Goal: Task Accomplishment & Management: Use online tool/utility

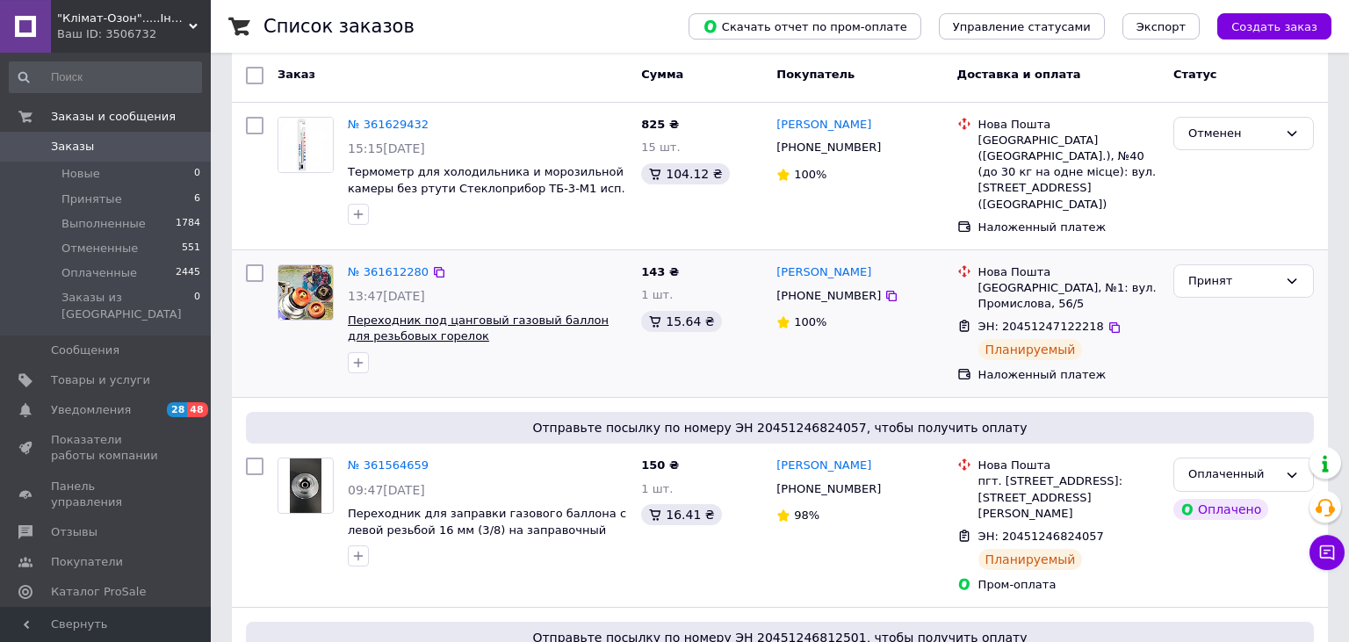
scroll to position [92, 0]
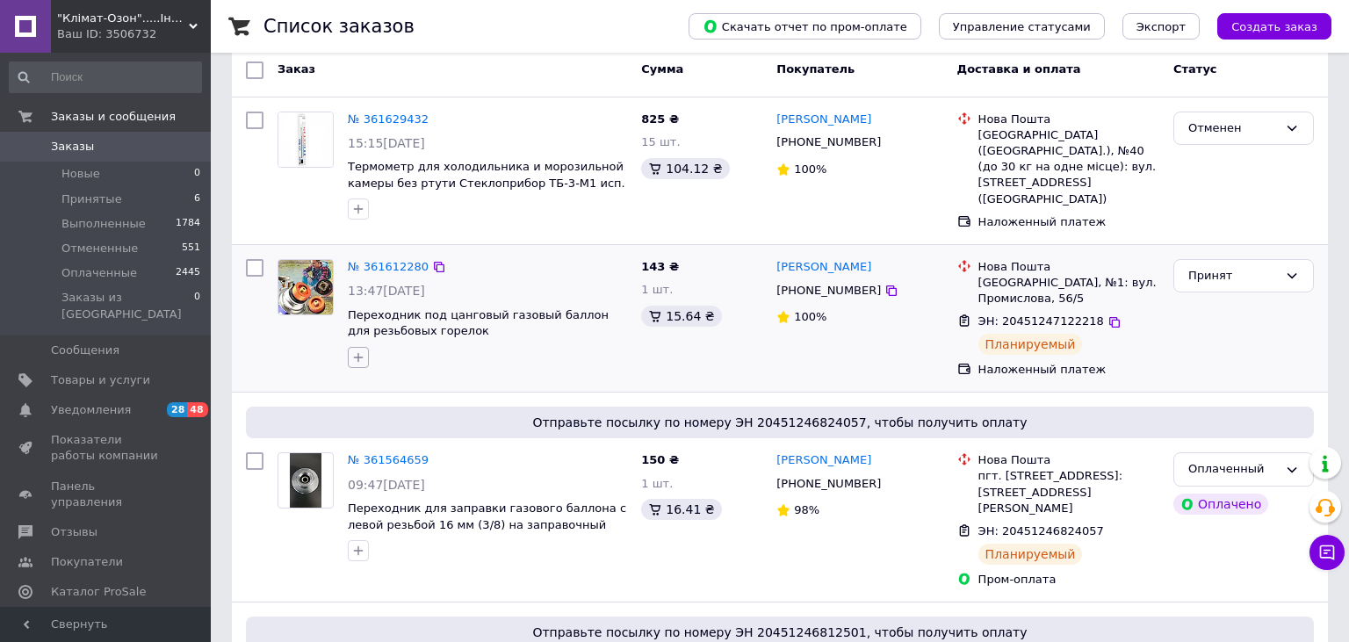
click at [364, 351] on icon "button" at bounding box center [358, 358] width 14 height 14
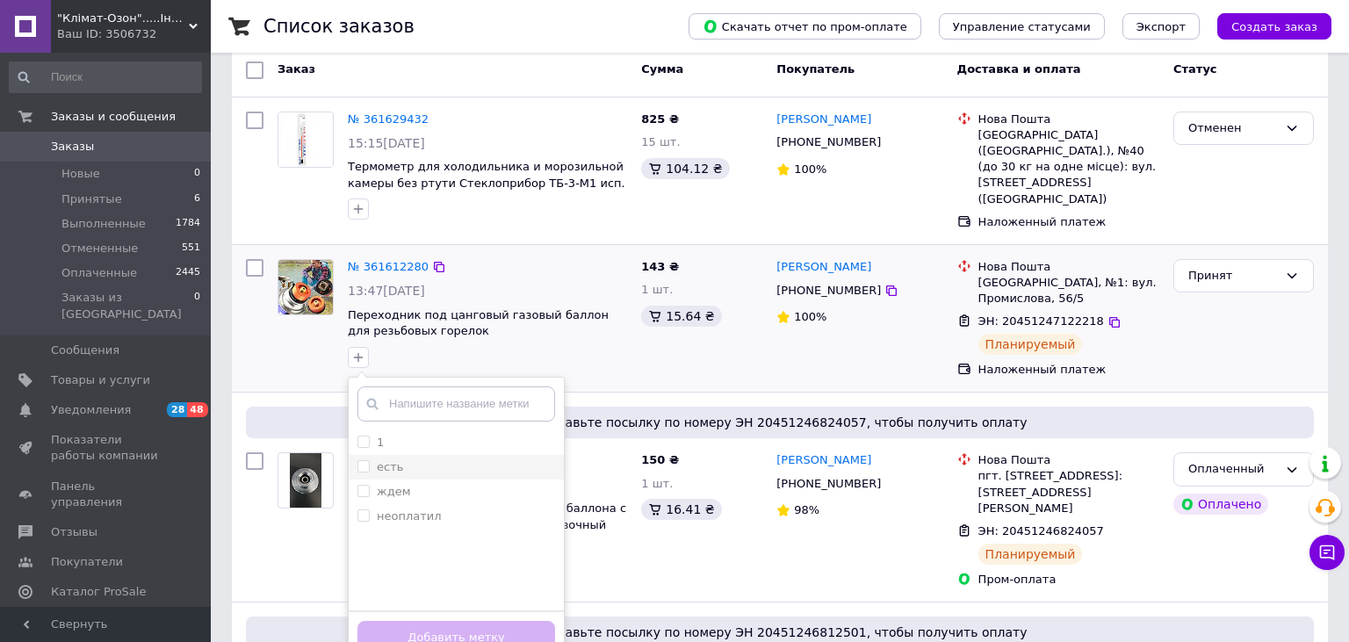
click at [362, 460] on input "есть" at bounding box center [363, 465] width 11 height 11
checkbox input "true"
click at [451, 622] on button "Добавить метку" at bounding box center [457, 638] width 198 height 34
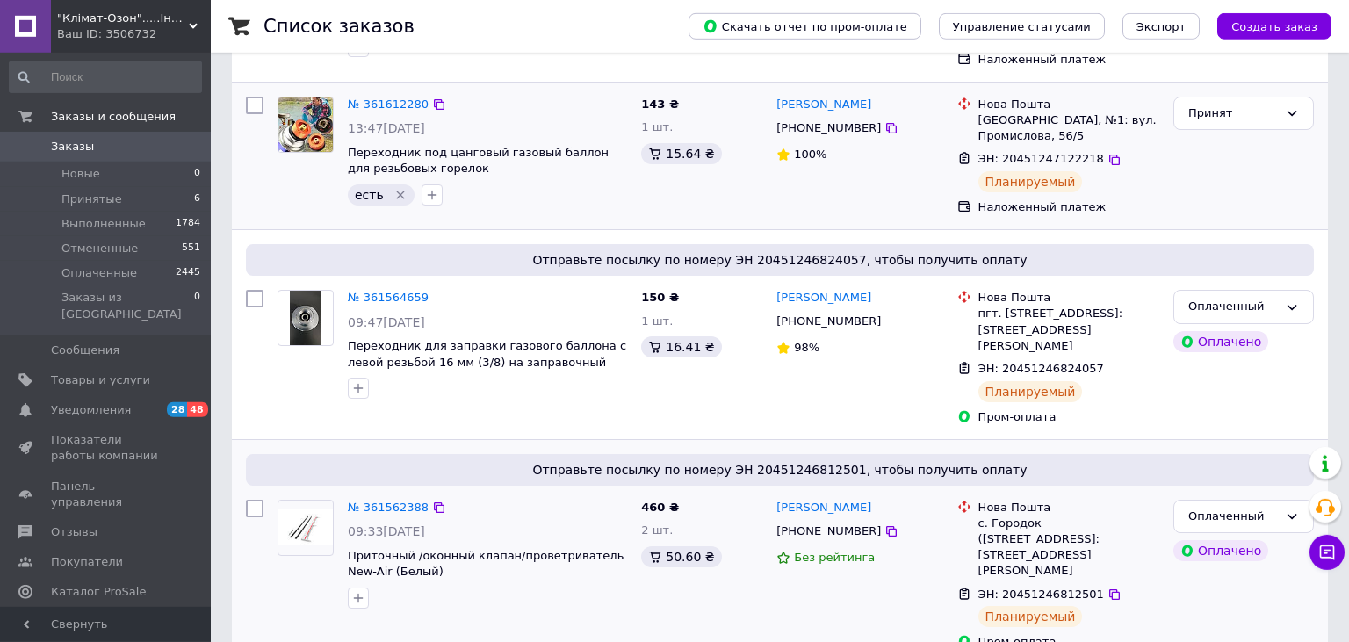
scroll to position [278, 0]
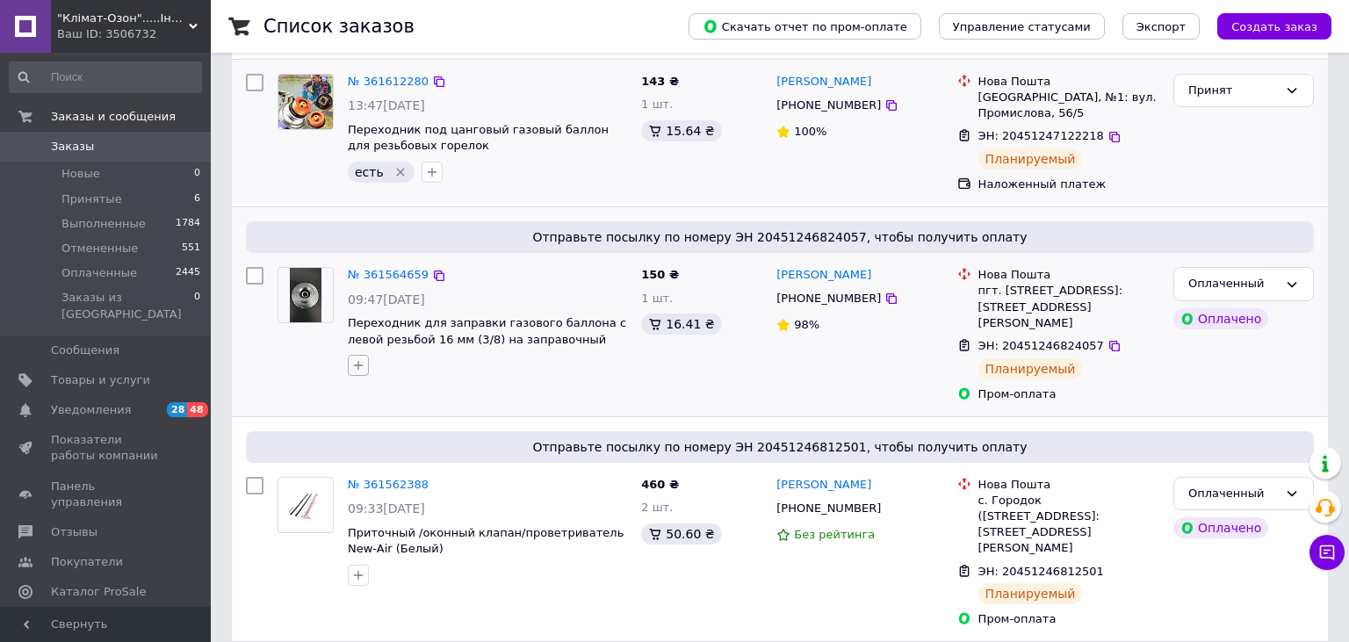
click at [355, 358] on icon "button" at bounding box center [358, 365] width 14 height 14
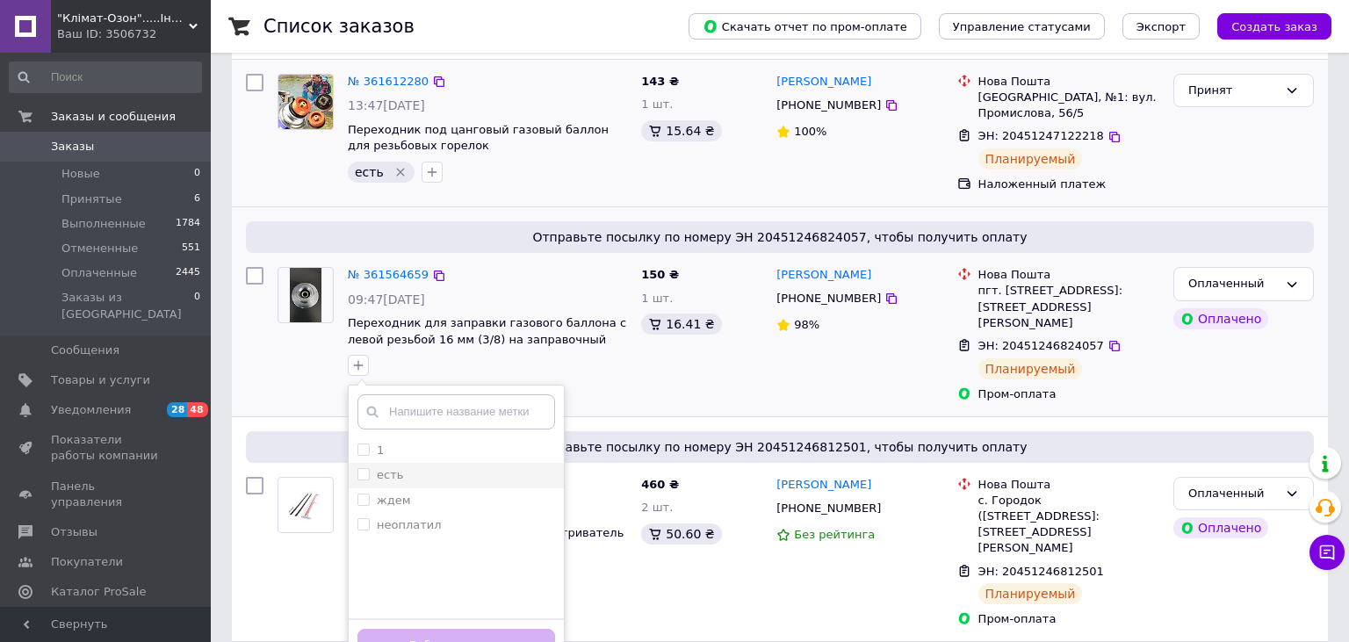
click at [366, 463] on li "есть" at bounding box center [456, 475] width 215 height 25
checkbox input "true"
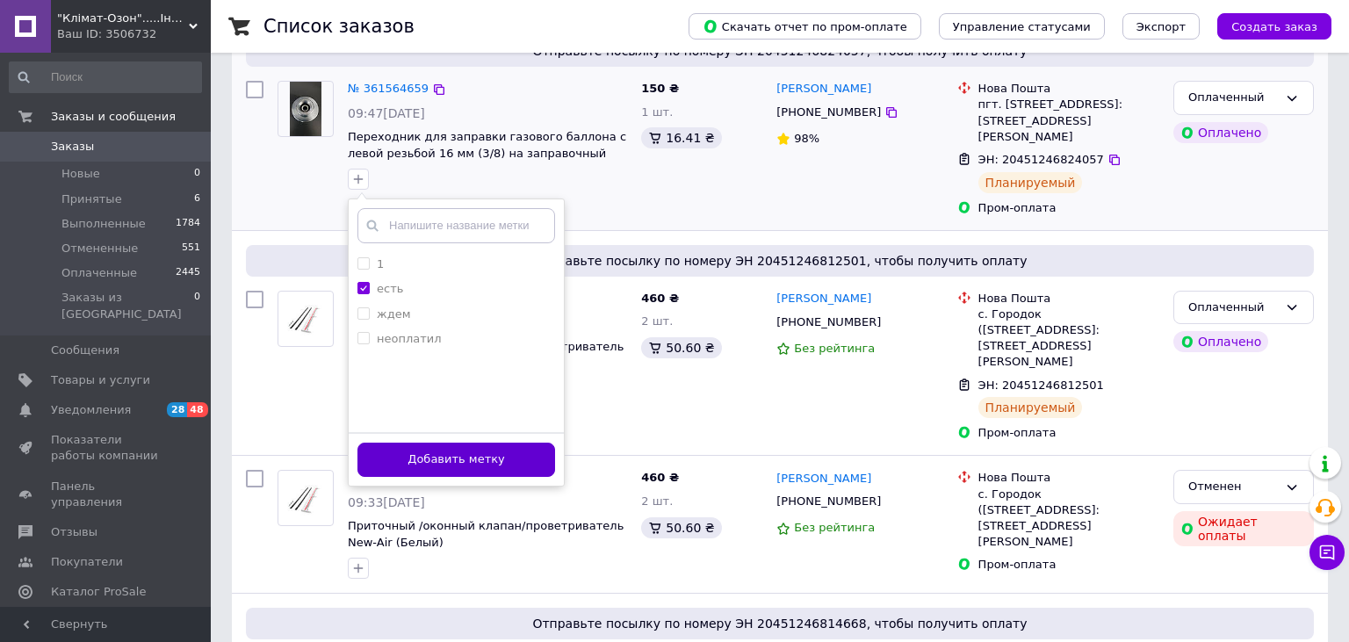
click at [437, 443] on button "Добавить метку" at bounding box center [457, 460] width 198 height 34
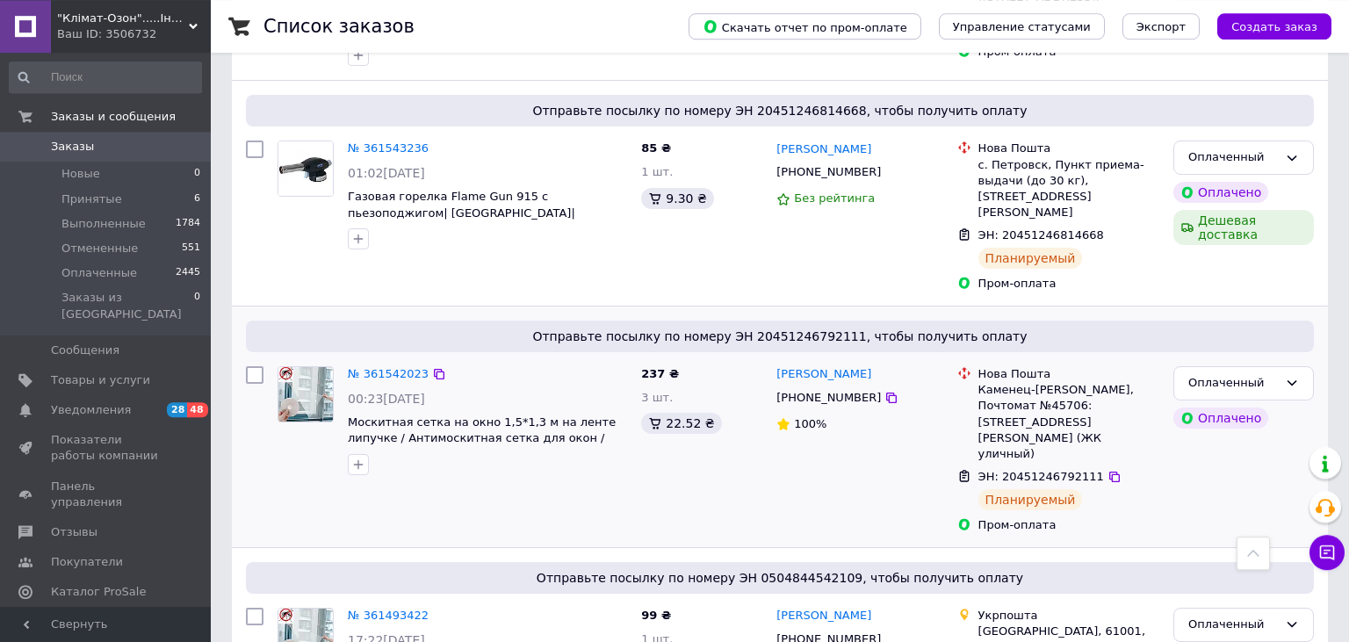
scroll to position [1020, 0]
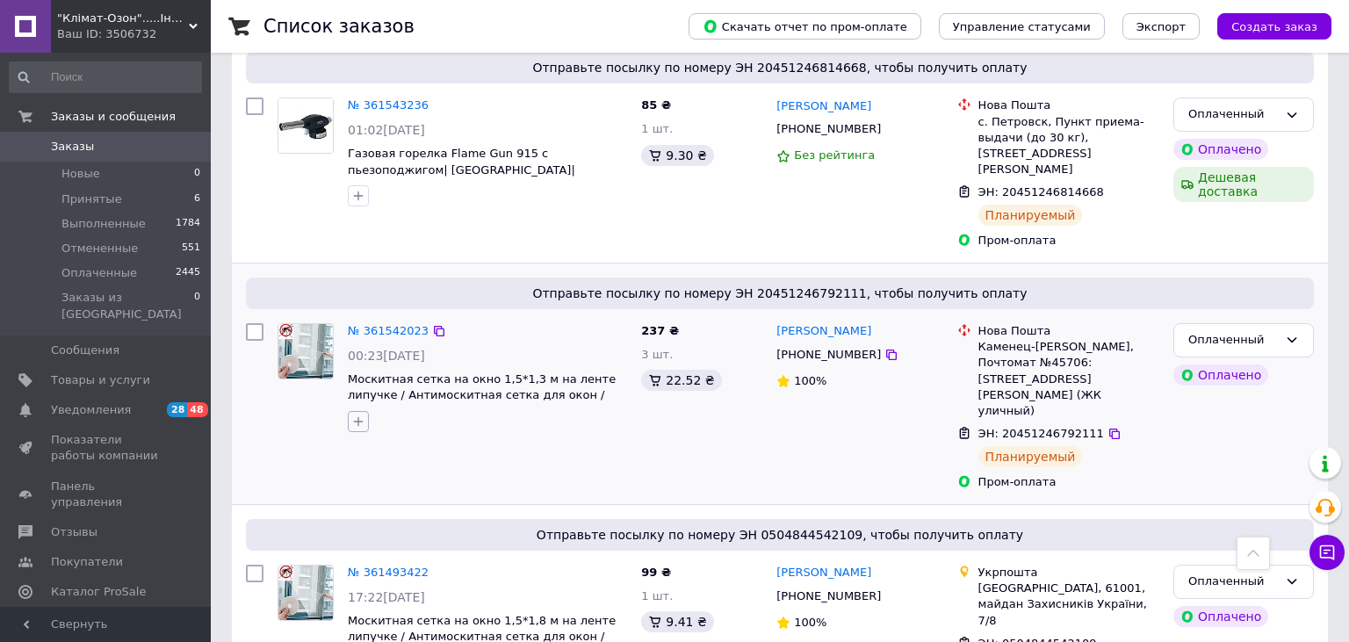
click at [364, 415] on icon "button" at bounding box center [358, 422] width 14 height 14
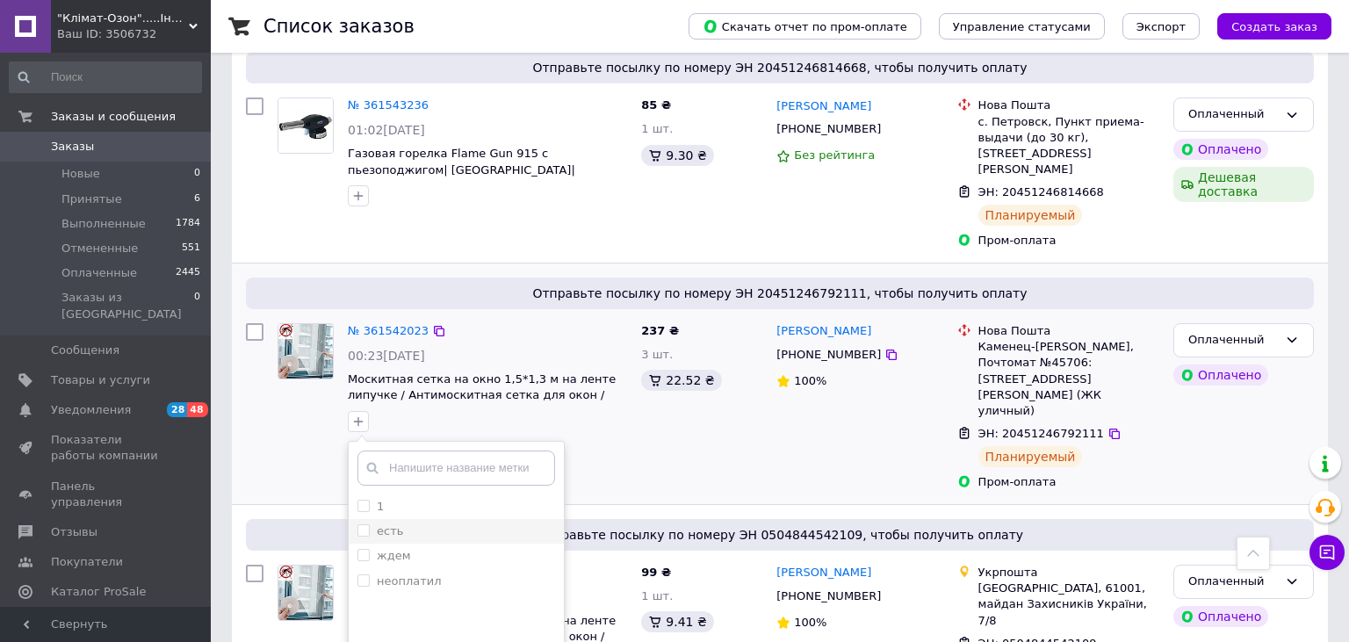
click at [369, 524] on input "есть" at bounding box center [363, 529] width 11 height 11
checkbox input "true"
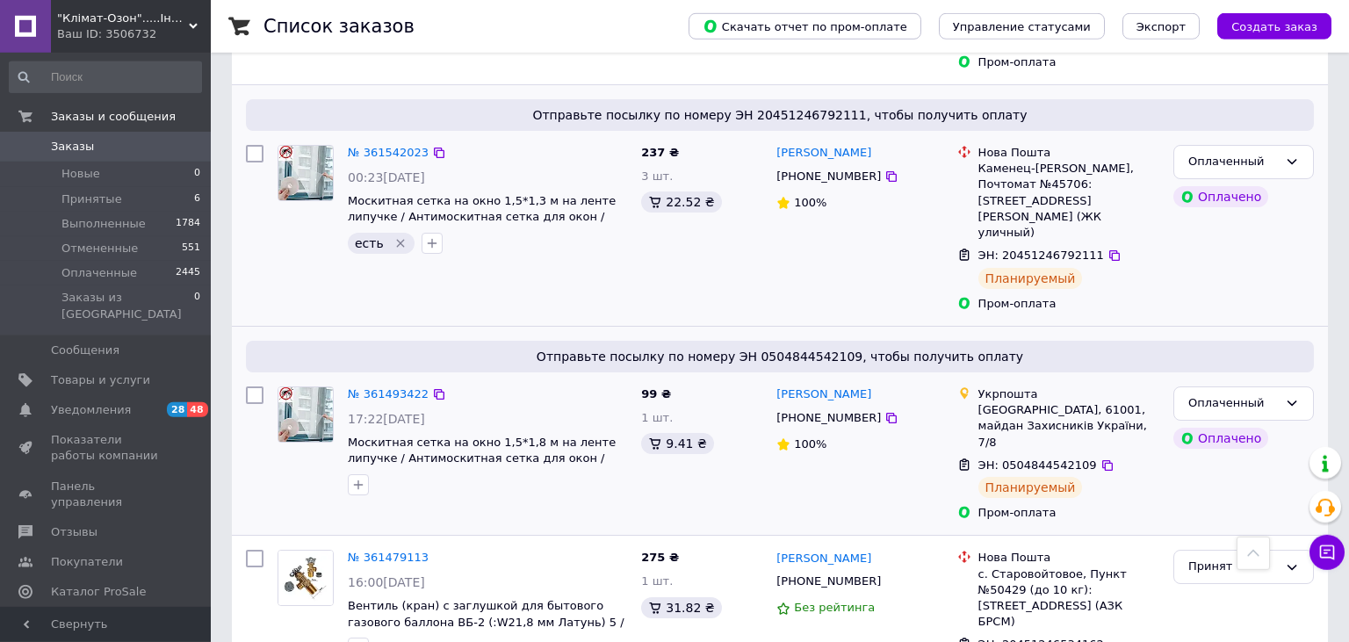
scroll to position [1205, 0]
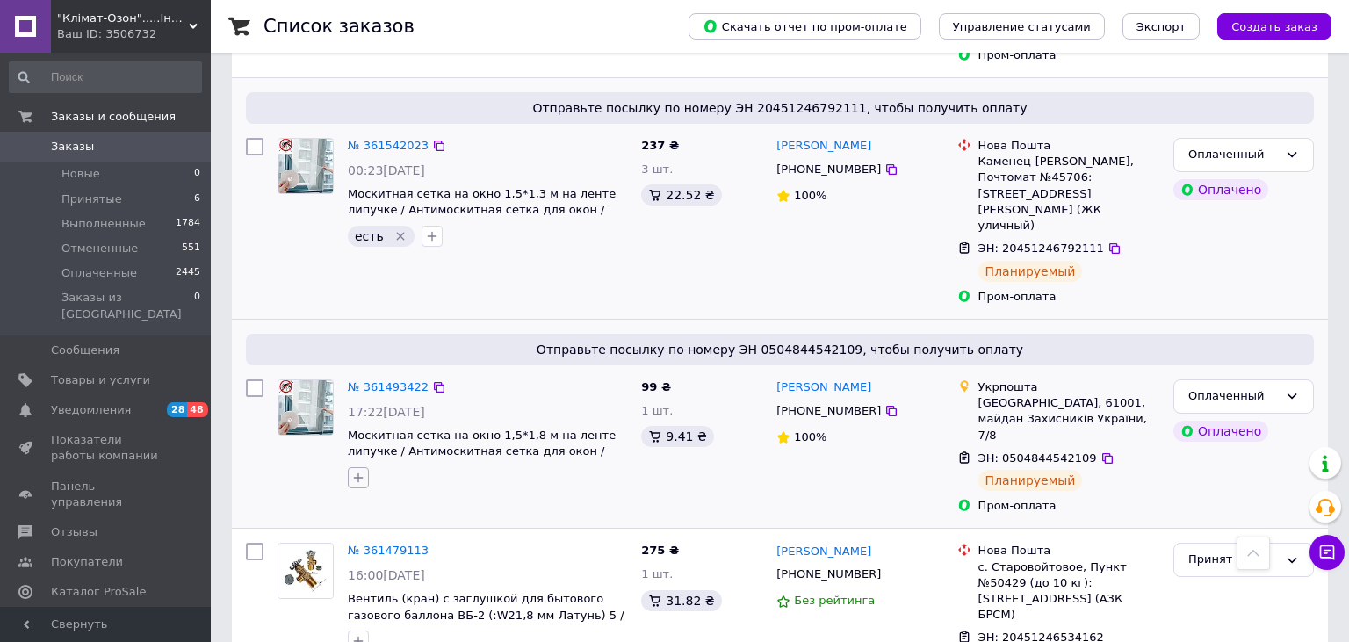
click at [360, 471] on icon "button" at bounding box center [358, 478] width 14 height 14
click at [367, 581] on input "есть" at bounding box center [363, 586] width 11 height 11
checkbox input "true"
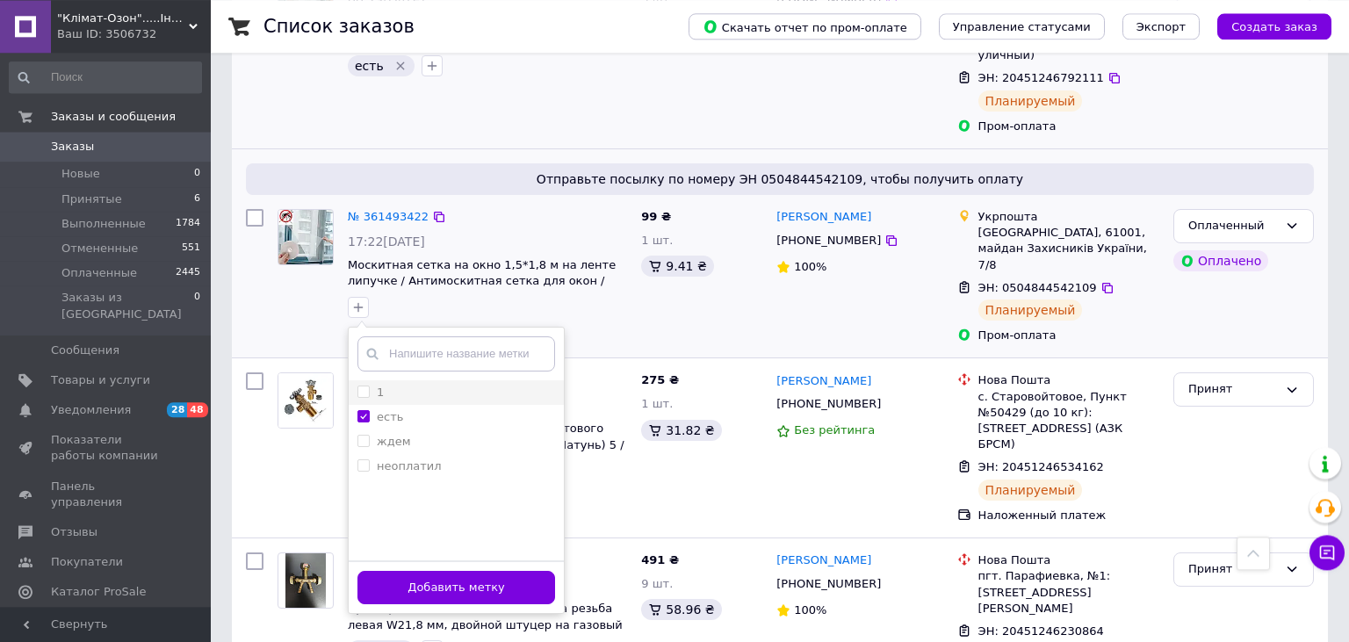
scroll to position [1392, 0]
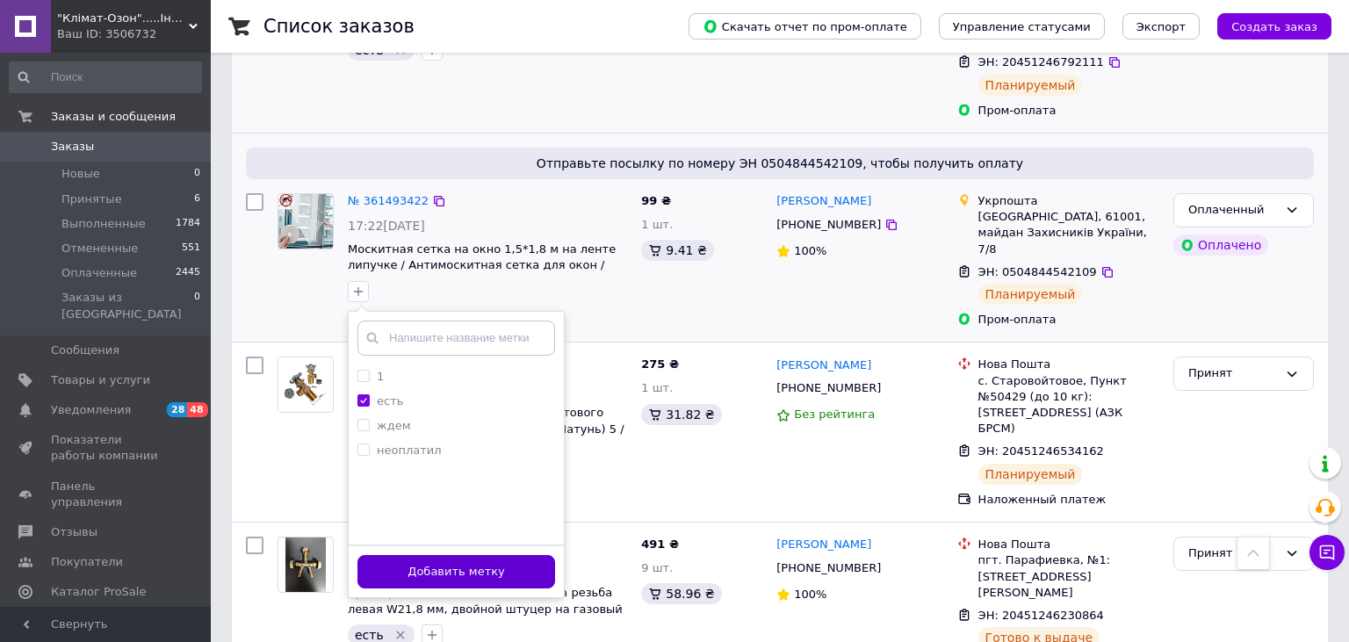
click at [430, 555] on button "Добавить метку" at bounding box center [457, 572] width 198 height 34
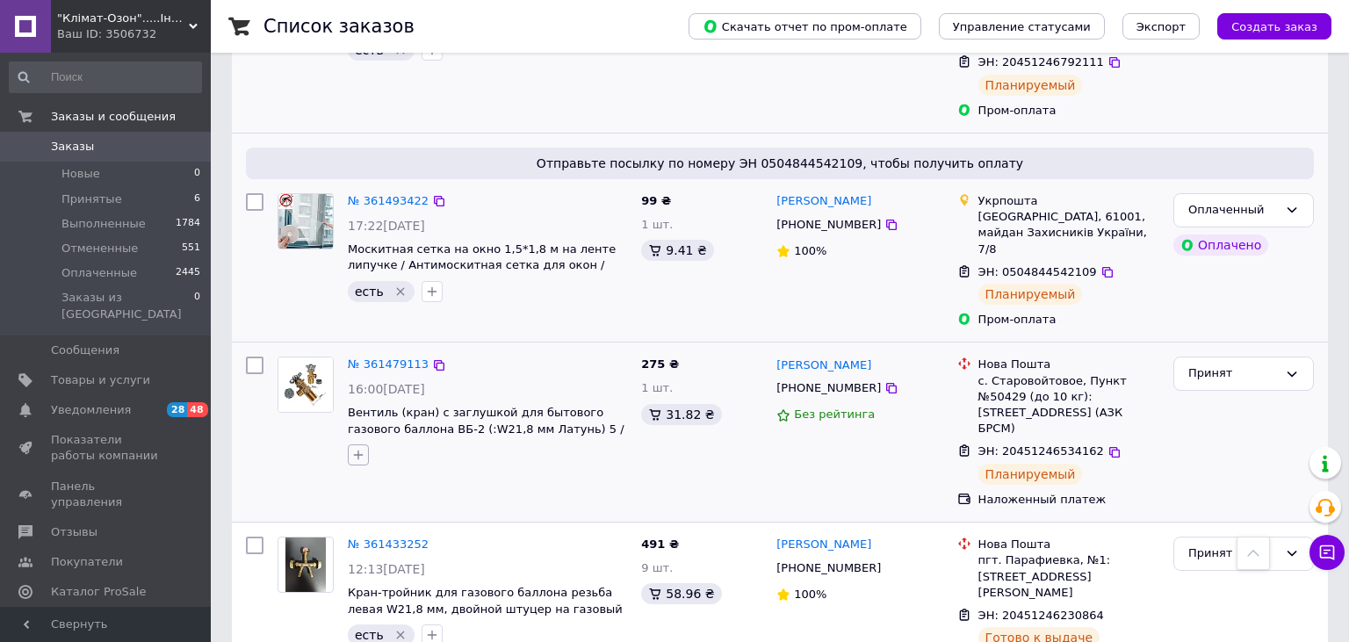
click at [360, 448] on icon "button" at bounding box center [358, 455] width 14 height 14
click at [365, 553] on li "есть" at bounding box center [456, 565] width 215 height 25
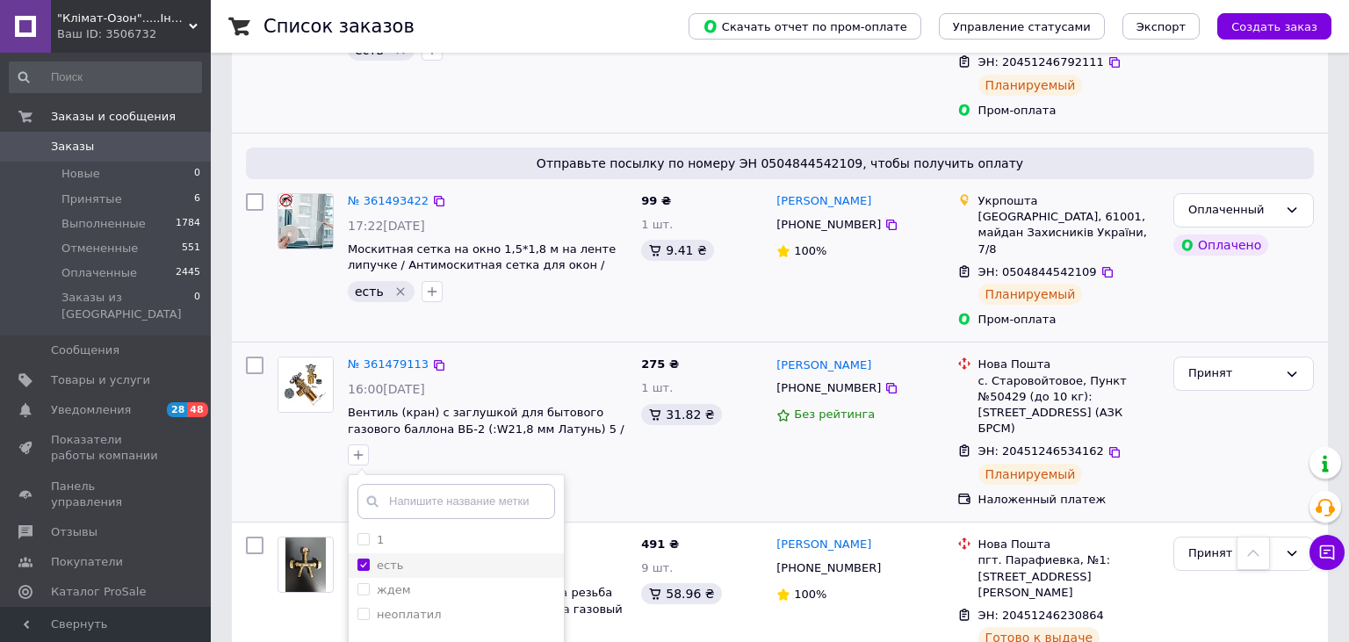
checkbox input "true"
